Goal: Find specific page/section: Find specific page/section

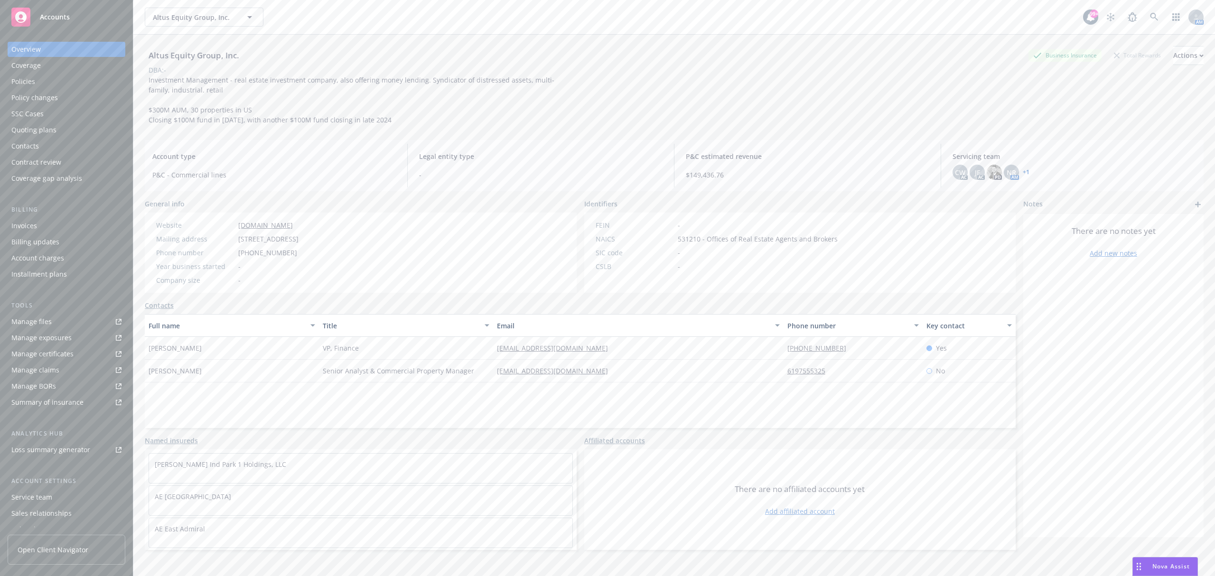
scroll to position [4096, 0]
click at [57, 82] on div "Policies" at bounding box center [66, 81] width 110 height 15
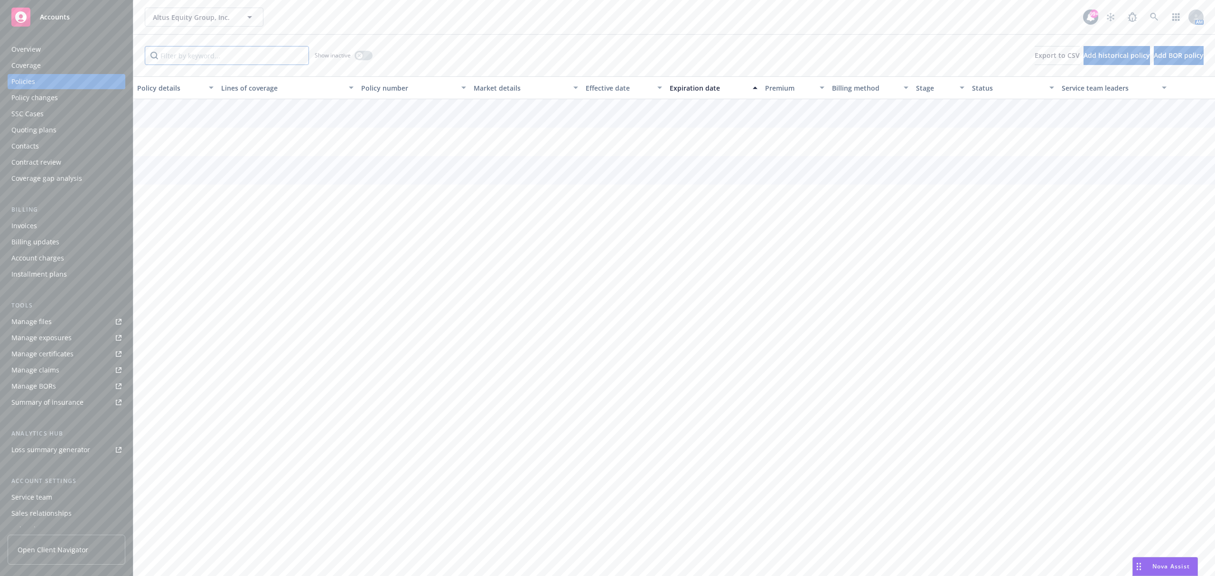
click at [263, 54] on input "Filter by keyword..." at bounding box center [227, 55] width 164 height 19
type input "7400"
click at [31, 230] on div "Invoices" at bounding box center [24, 225] width 26 height 15
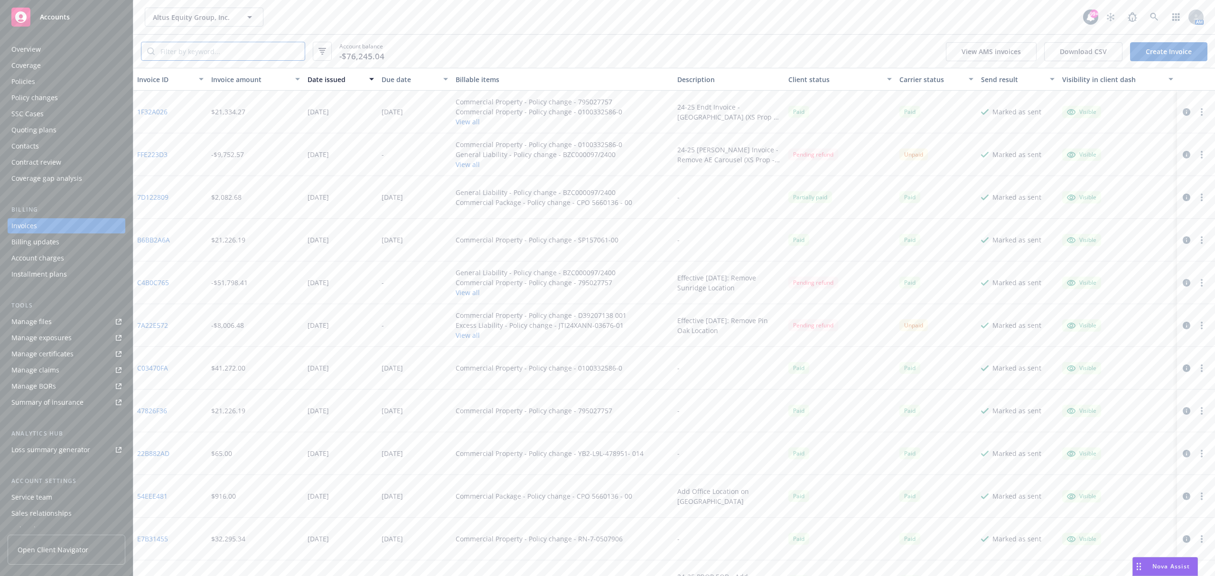
click at [189, 52] on input "search" at bounding box center [230, 51] width 150 height 18
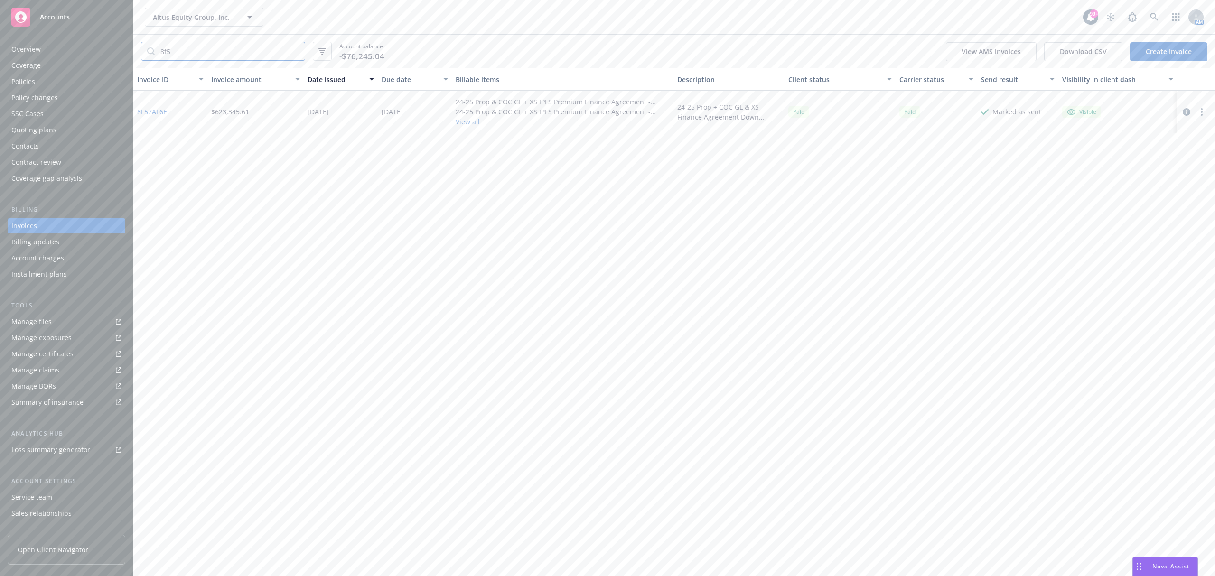
type input "8f5"
click at [468, 122] on button "View all" at bounding box center [563, 122] width 215 height 10
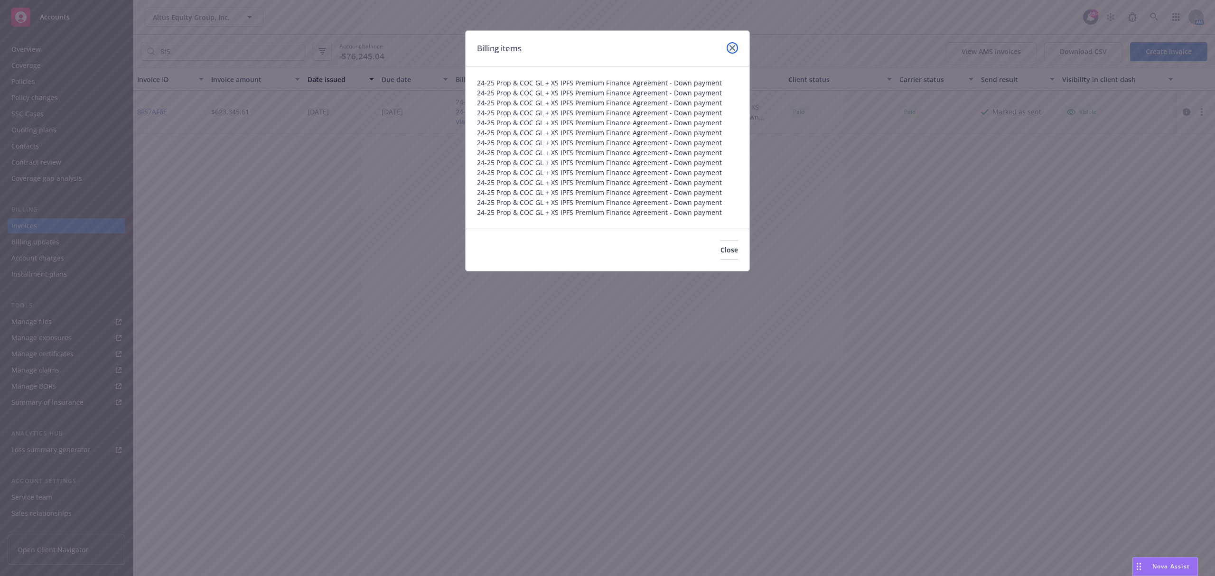
click at [733, 51] on link "close" at bounding box center [732, 47] width 11 height 11
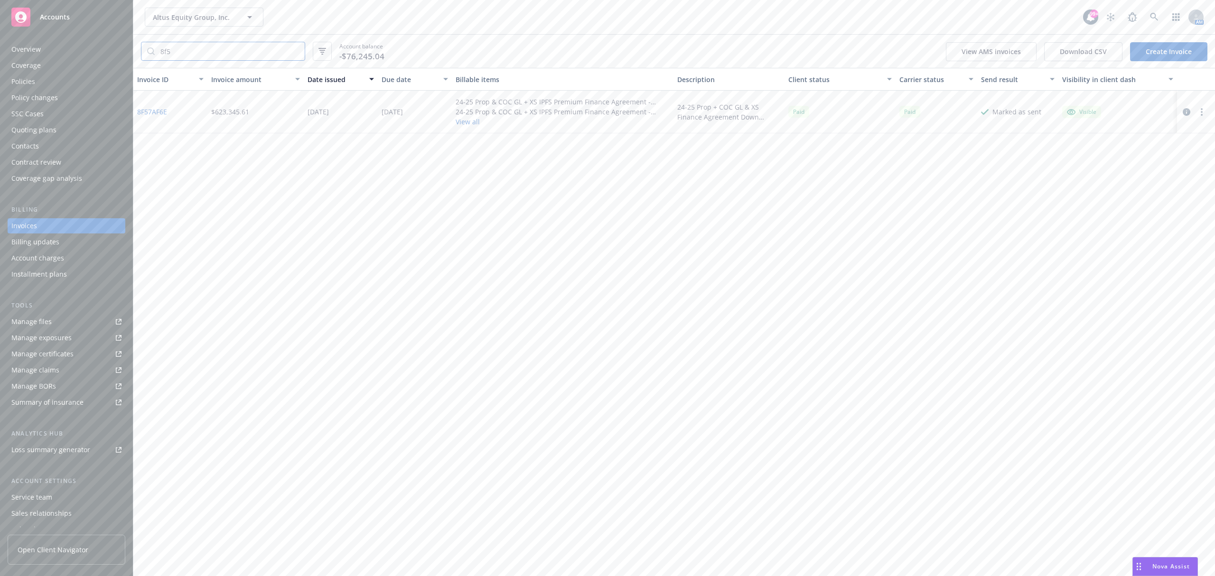
click at [229, 48] on input "8f5" at bounding box center [230, 51] width 150 height 18
click at [228, 48] on input "8f5" at bounding box center [230, 51] width 150 height 18
